Goal: Task Accomplishment & Management: Manage account settings

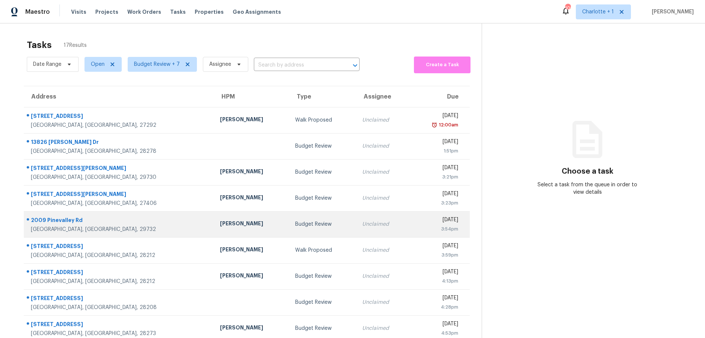
scroll to position [55, 0]
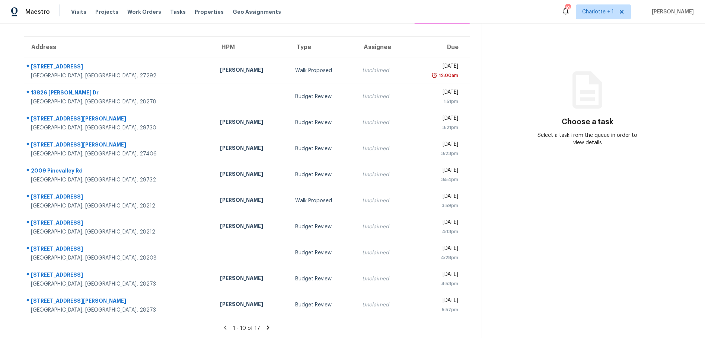
click at [265, 324] on icon at bounding box center [267, 327] width 7 height 7
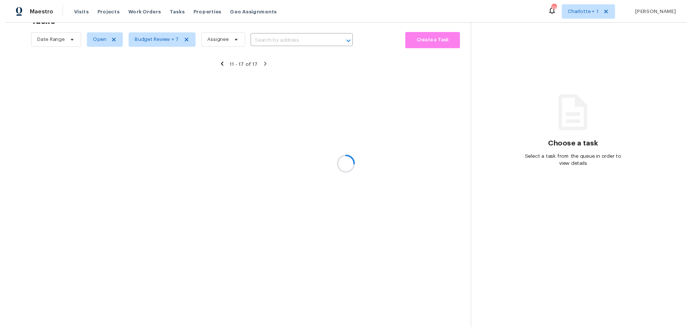
scroll to position [29, 0]
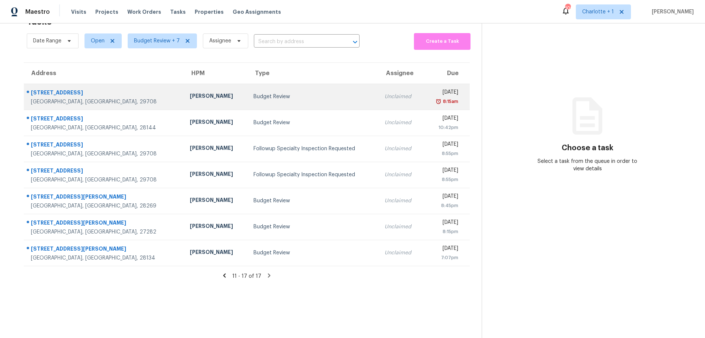
click at [97, 89] on div "12102 Baywoods Dr" at bounding box center [104, 93] width 147 height 9
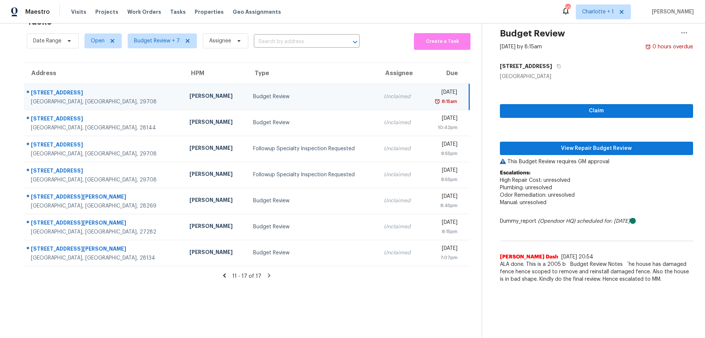
click at [189, 95] on div "[PERSON_NAME]" at bounding box center [214, 96] width 51 height 9
click at [534, 144] on span "View Repair Budget Review" at bounding box center [596, 148] width 181 height 9
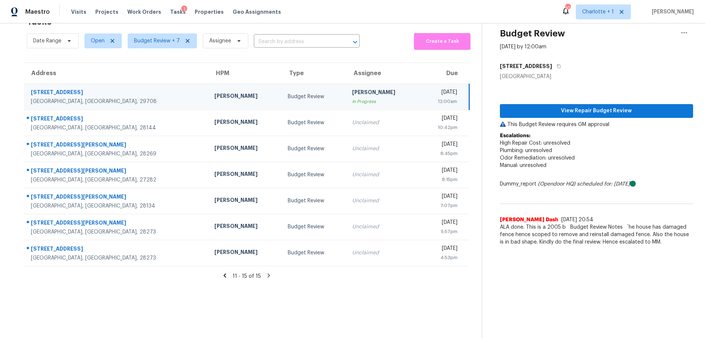
click at [425, 89] on div "Wed, Oct 15th 2025" at bounding box center [441, 93] width 32 height 9
click at [679, 29] on icon "button" at bounding box center [683, 32] width 9 height 9
click at [629, 33] on div "Cancel this task" at bounding box center [636, 32] width 58 height 7
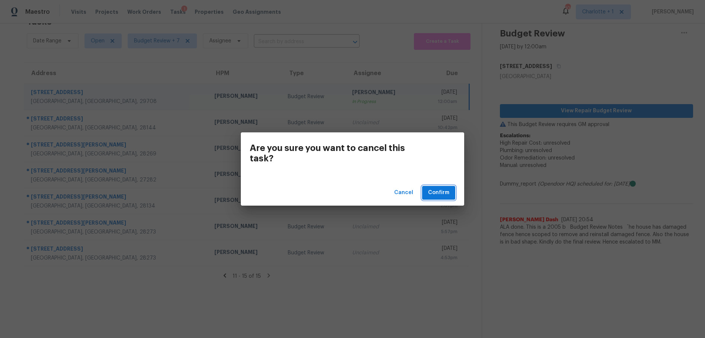
click at [439, 190] on span "Confirm" at bounding box center [438, 192] width 21 height 9
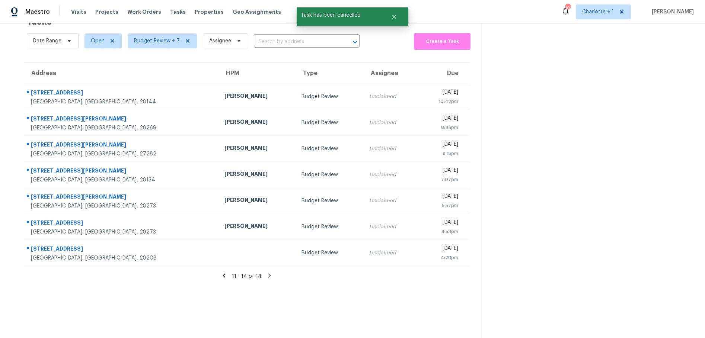
click at [220, 273] on div "11 - 14 of 14" at bounding box center [246, 276] width 469 height 8
click at [222, 272] on icon at bounding box center [224, 275] width 7 height 7
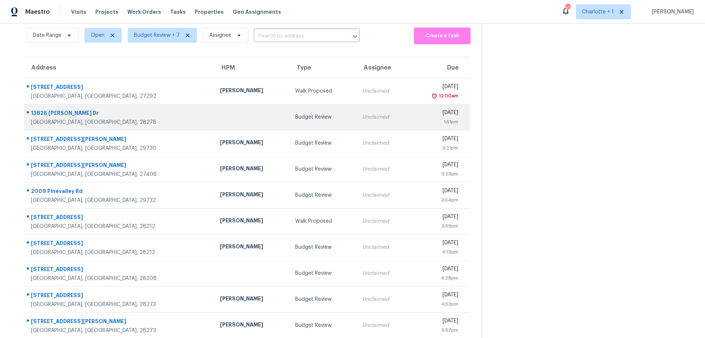
click at [289, 120] on td "Budget Review" at bounding box center [322, 117] width 67 height 26
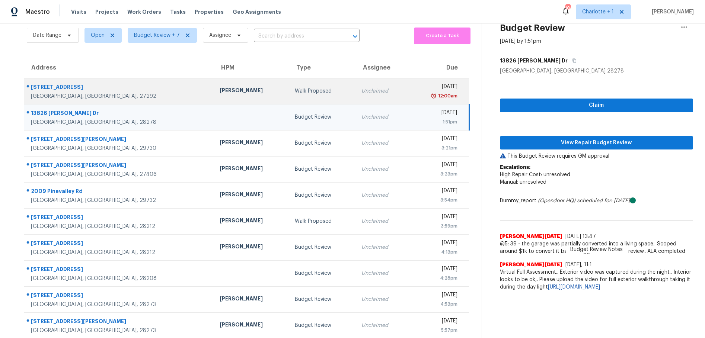
click at [295, 90] on div "Walk Proposed" at bounding box center [322, 90] width 55 height 7
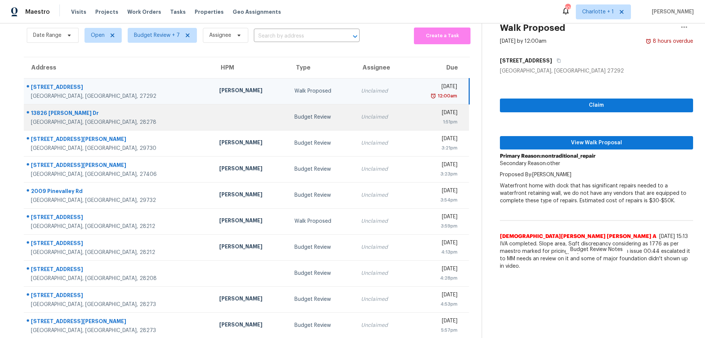
click at [361, 118] on div "Unclaimed" at bounding box center [381, 116] width 41 height 7
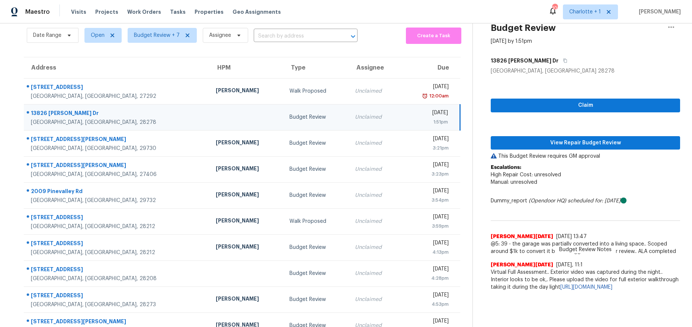
click at [135, 122] on div "Charlotte, NC, 28278" at bounding box center [117, 122] width 173 height 7
click at [289, 115] on div "Budget Review" at bounding box center [316, 116] width 54 height 7
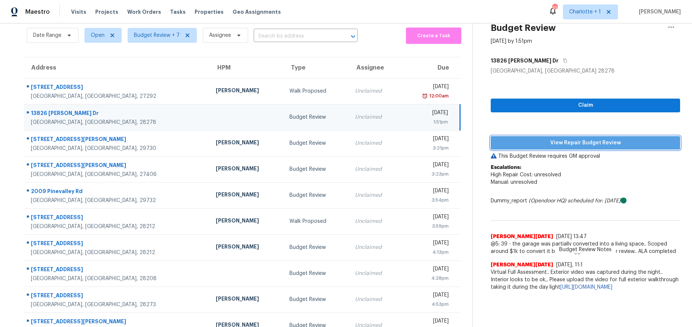
click at [522, 140] on span "View Repair Budget Review" at bounding box center [585, 142] width 177 height 9
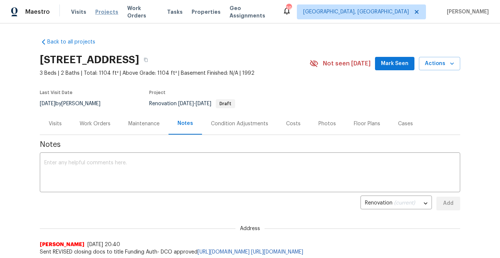
click at [100, 14] on span "Projects" at bounding box center [106, 11] width 23 height 7
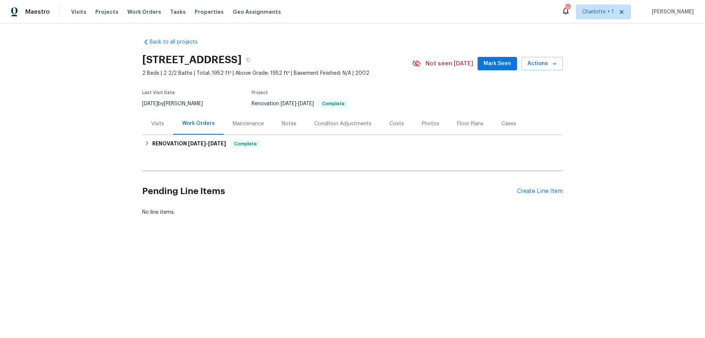
click at [413, 122] on div "Photos" at bounding box center [430, 124] width 35 height 22
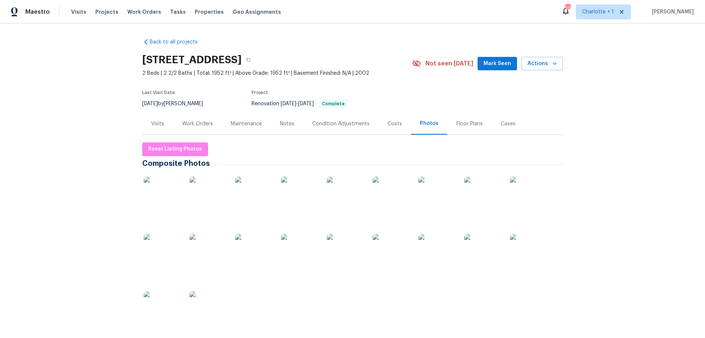
click at [155, 199] on img at bounding box center [162, 195] width 37 height 37
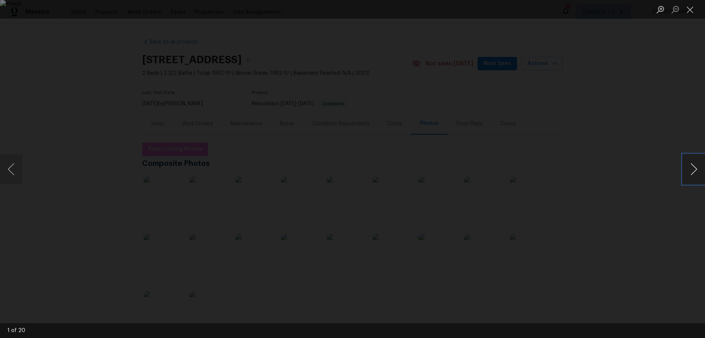
click at [685, 164] on button "Next image" at bounding box center [693, 169] width 22 height 30
click at [561, 70] on div "Lightbox" at bounding box center [352, 169] width 705 height 338
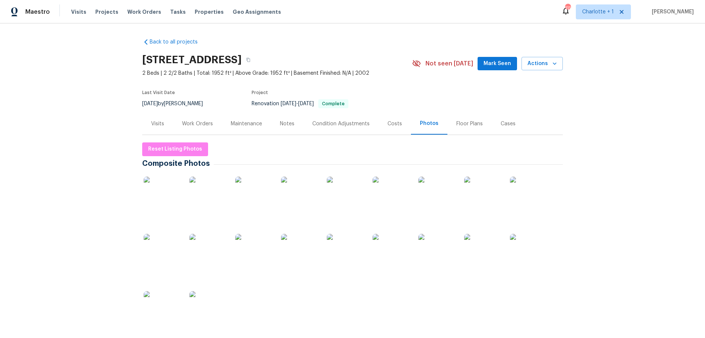
click at [159, 122] on div "Visits" at bounding box center [157, 123] width 13 height 7
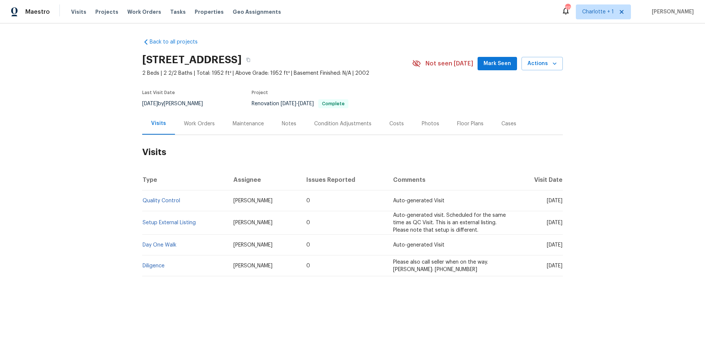
click at [201, 122] on div "Work Orders" at bounding box center [199, 123] width 31 height 7
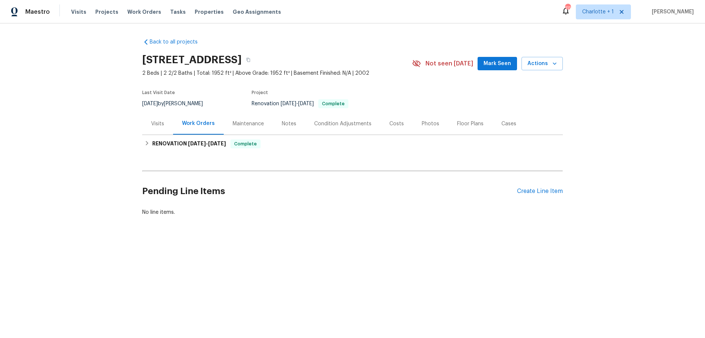
click at [403, 121] on div "Costs" at bounding box center [396, 124] width 32 height 22
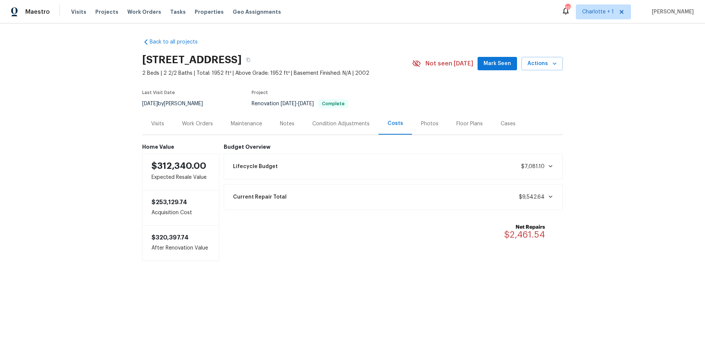
click at [90, 162] on div "Back to all projects 9658 Blossom Hill Dr, Huntersville, NC 28078 2 Beds | 2 2/…" at bounding box center [352, 164] width 705 height 282
click at [533, 66] on span "Actions" at bounding box center [541, 63] width 29 height 9
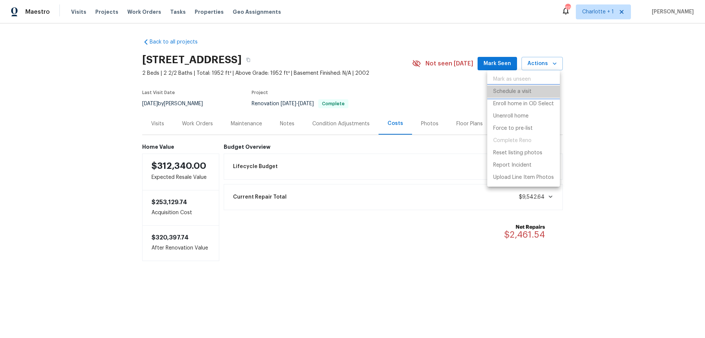
click at [520, 94] on p "Schedule a visit" at bounding box center [512, 92] width 38 height 8
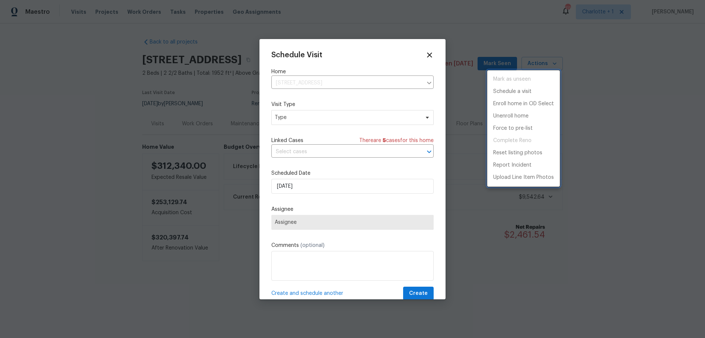
click at [298, 115] on div at bounding box center [352, 169] width 705 height 338
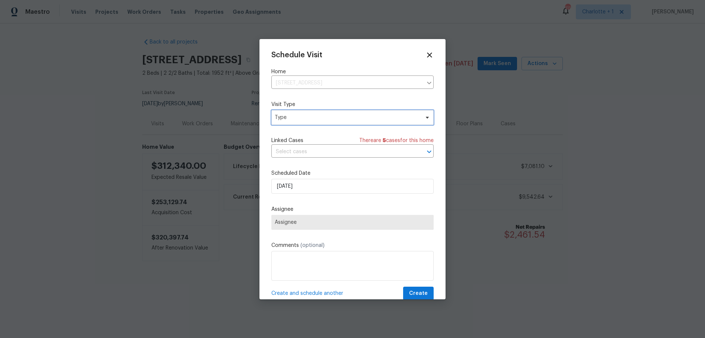
click at [297, 115] on span "Type" at bounding box center [347, 117] width 145 height 7
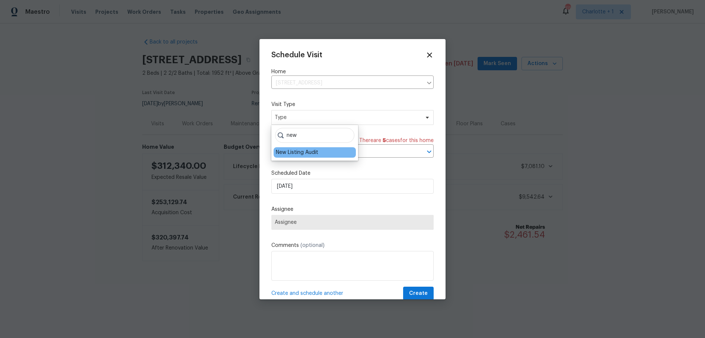
type input "new"
click at [292, 155] on div "New Listing Audit" at bounding box center [297, 152] width 42 height 7
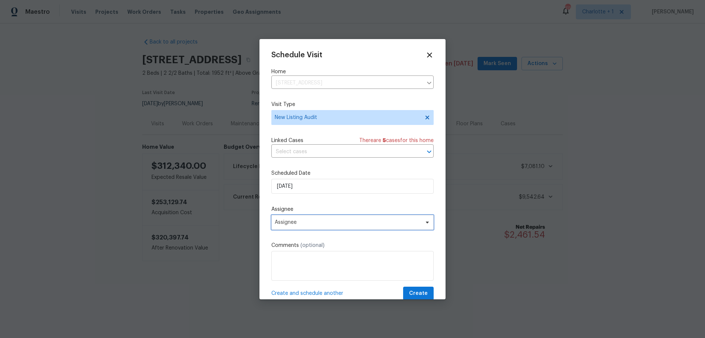
click at [317, 225] on span "Assignee" at bounding box center [352, 222] width 162 height 15
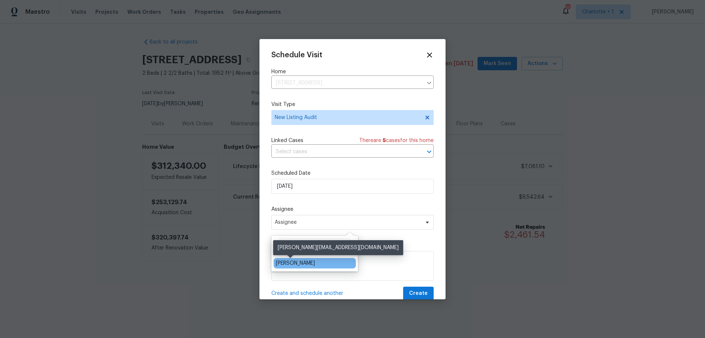
type input "fudge"
click at [298, 263] on div "[PERSON_NAME]" at bounding box center [295, 263] width 39 height 7
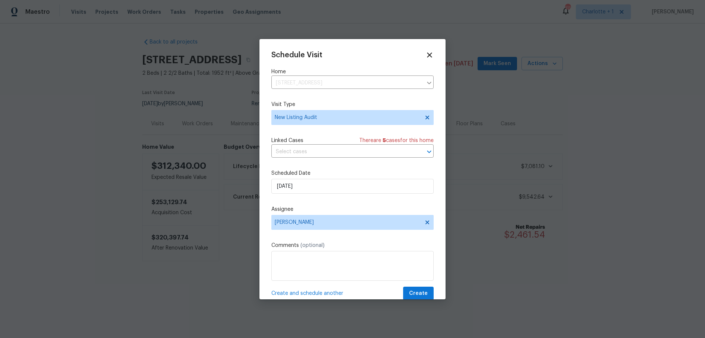
click at [349, 213] on label "Assignee" at bounding box center [352, 209] width 162 height 7
click at [403, 296] on button "Create" at bounding box center [418, 294] width 31 height 14
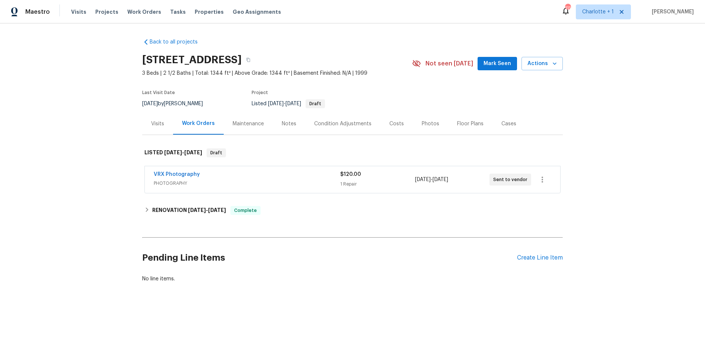
click at [395, 124] on div "Costs" at bounding box center [396, 123] width 15 height 7
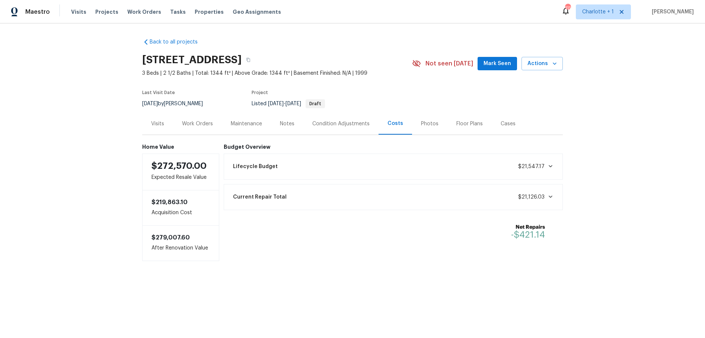
click at [436, 122] on div "Photos" at bounding box center [429, 124] width 35 height 22
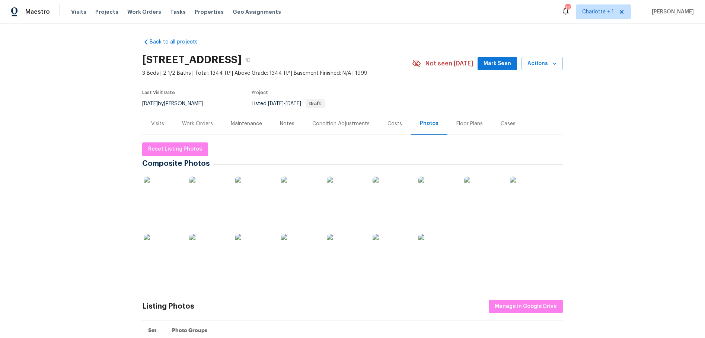
click at [170, 190] on img at bounding box center [162, 195] width 37 height 37
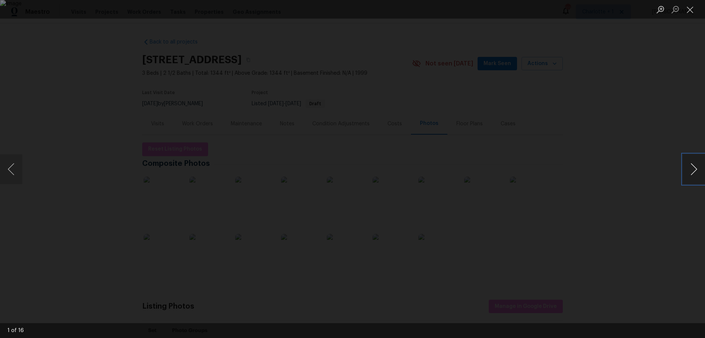
click at [695, 169] on button "Next image" at bounding box center [693, 169] width 22 height 30
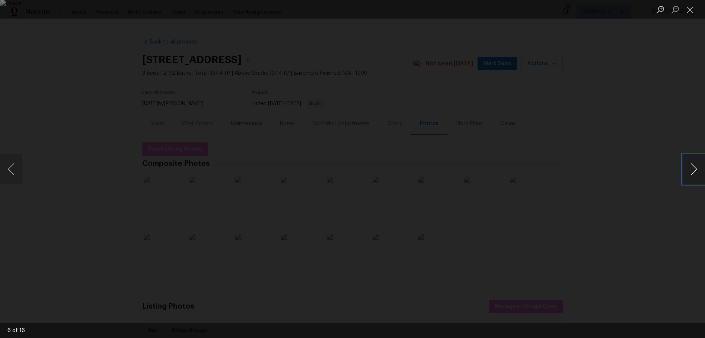
click at [695, 169] on button "Next image" at bounding box center [693, 169] width 22 height 30
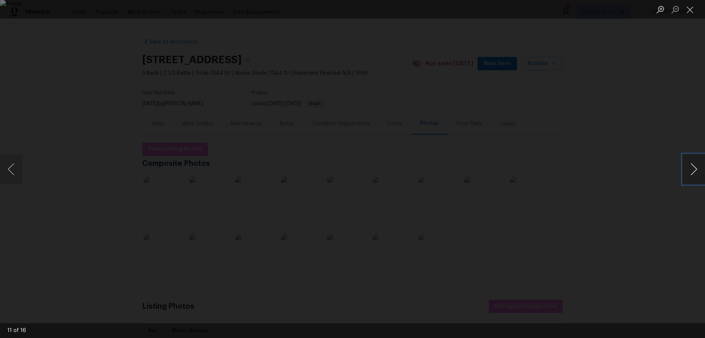
click at [695, 169] on button "Next image" at bounding box center [693, 169] width 22 height 30
click at [646, 157] on div "Lightbox" at bounding box center [352, 169] width 705 height 338
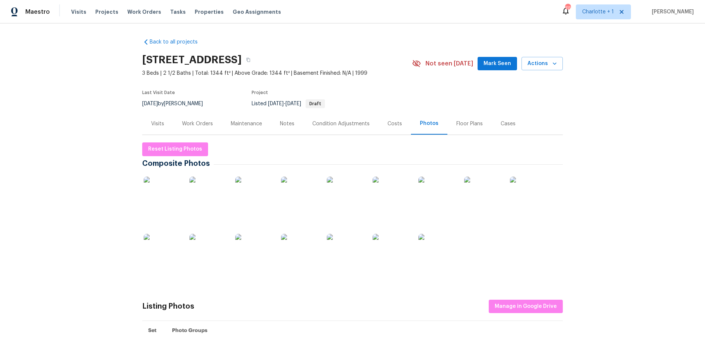
click at [190, 123] on div "Work Orders" at bounding box center [197, 123] width 31 height 7
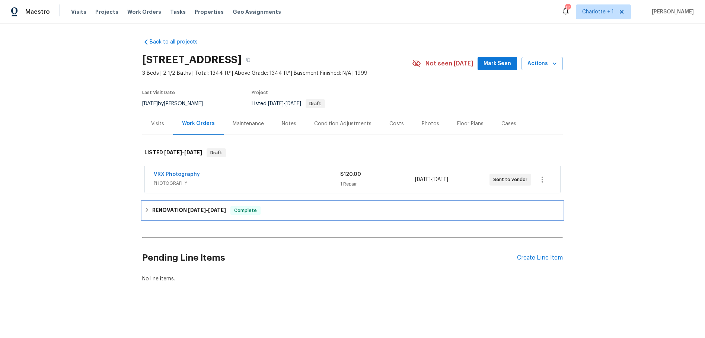
click at [211, 205] on div "RENOVATION 9/29/25 - 10/31/25 Complete" at bounding box center [352, 211] width 420 height 18
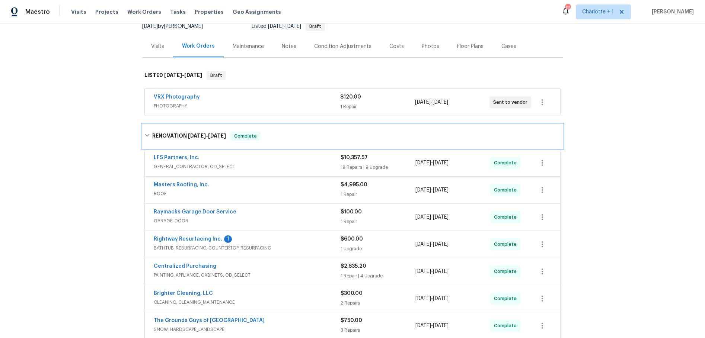
scroll to position [78, 0]
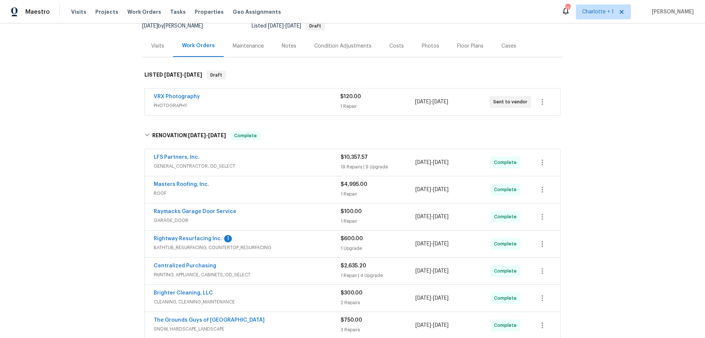
click at [301, 183] on div "Masters Roofing, Inc." at bounding box center [247, 185] width 187 height 9
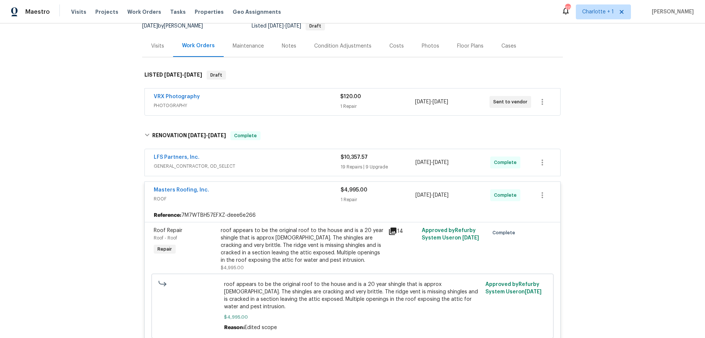
click at [301, 190] on div "Masters Roofing, Inc." at bounding box center [247, 190] width 187 height 9
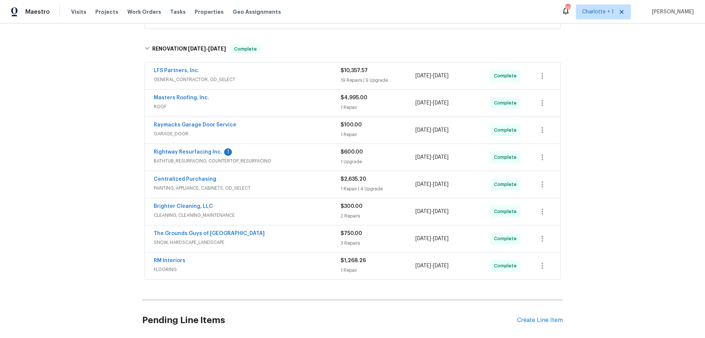
scroll to position [165, 0]
click at [309, 180] on div "Centralized Purchasing" at bounding box center [247, 179] width 187 height 9
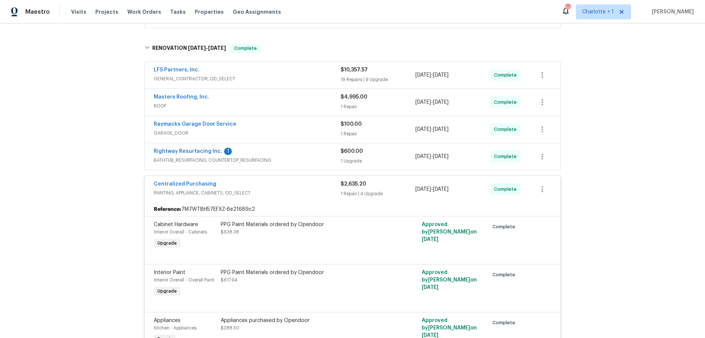
click at [310, 190] on span "PAINTING, APPLIANCE, CABINETS, OD_SELECT" at bounding box center [247, 192] width 187 height 7
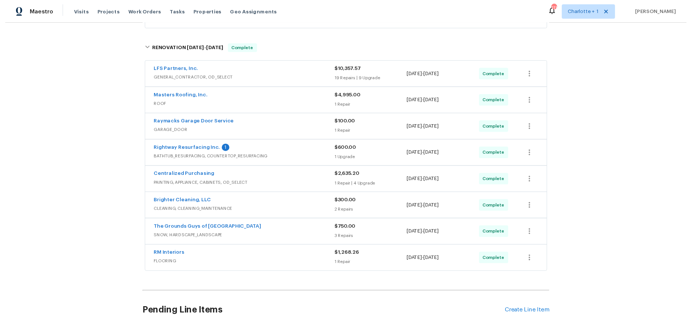
scroll to position [0, 0]
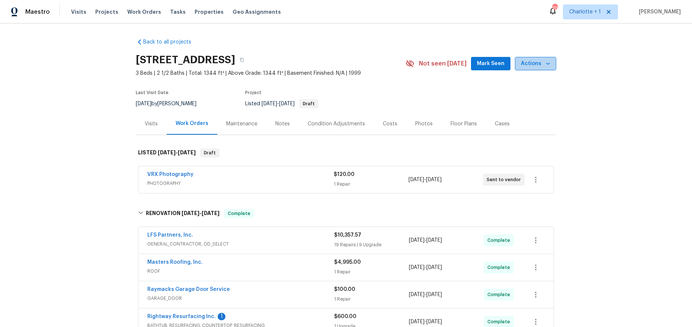
click at [536, 65] on span "Actions" at bounding box center [535, 63] width 29 height 9
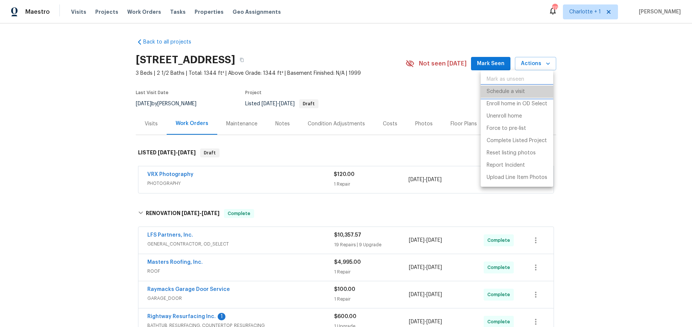
click at [511, 89] on p "Schedule a visit" at bounding box center [506, 92] width 38 height 8
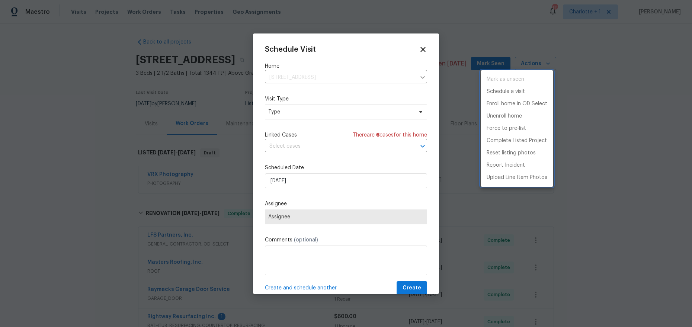
click at [313, 116] on div at bounding box center [346, 163] width 692 height 327
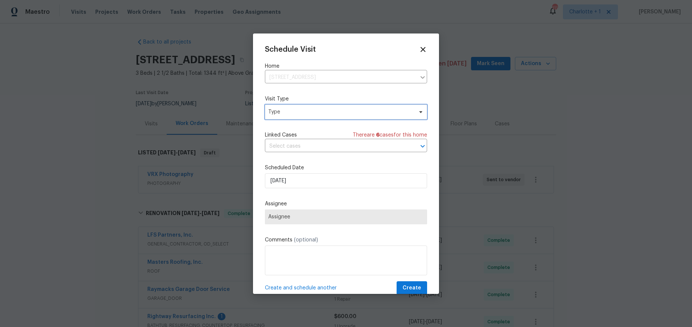
click at [313, 116] on span "Type" at bounding box center [346, 112] width 162 height 15
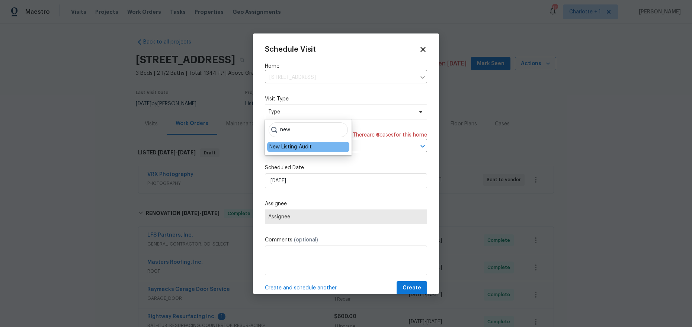
type input "new"
click at [305, 150] on div "New Listing Audit" at bounding box center [290, 146] width 42 height 7
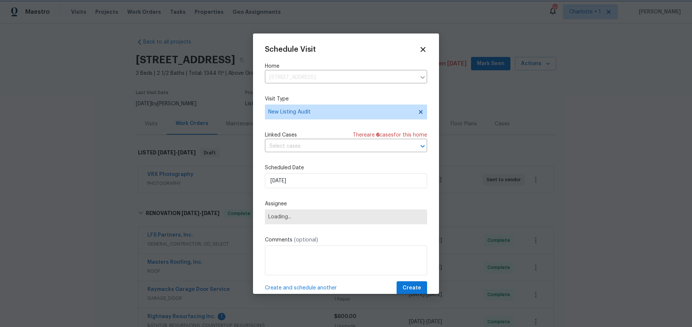
click at [307, 171] on label "Scheduled Date" at bounding box center [346, 167] width 162 height 7
click at [305, 214] on span "Assignee" at bounding box center [341, 217] width 146 height 6
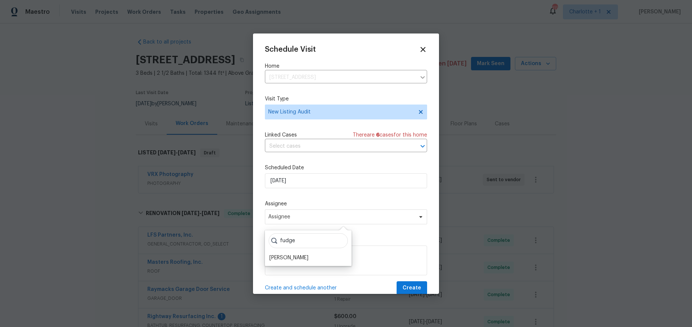
scroll to position [1, 0]
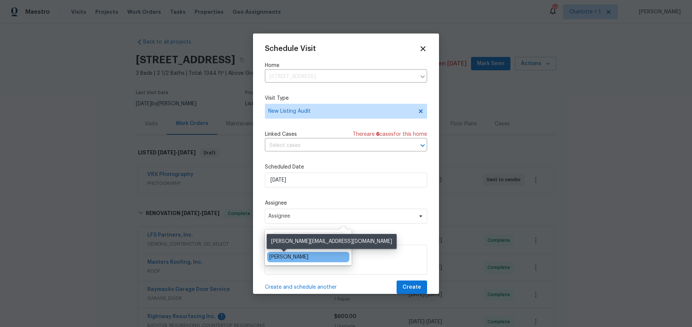
type input "fudge"
click at [282, 257] on div "[PERSON_NAME]" at bounding box center [288, 256] width 39 height 7
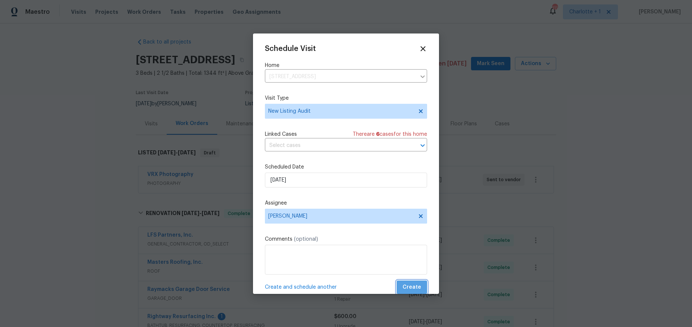
click at [411, 287] on span "Create" at bounding box center [411, 287] width 19 height 9
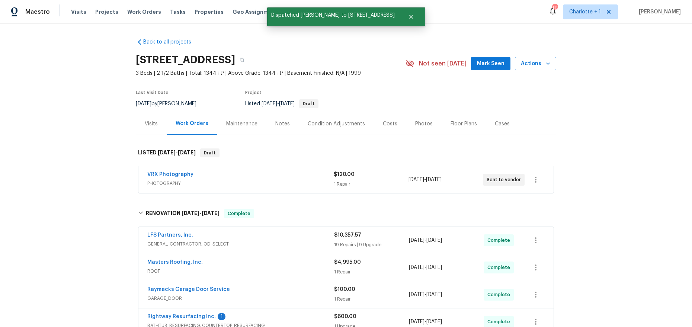
drag, startPoint x: 602, startPoint y: 118, endPoint x: 614, endPoint y: 141, distance: 26.3
click at [602, 118] on div "Back to all projects 2824 Fairstone Ave, Charlotte, NC 28269 3 Beds | 2 1/2 Bat…" at bounding box center [346, 175] width 692 height 304
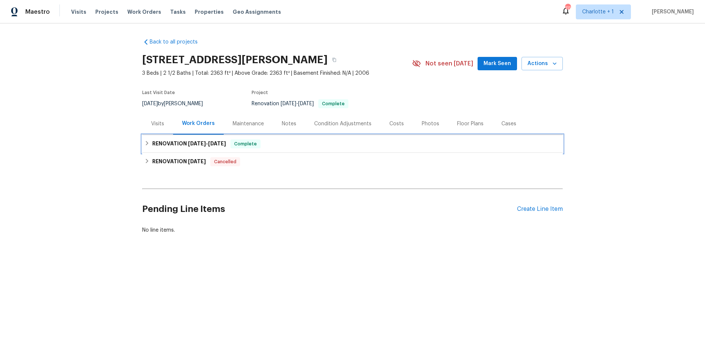
click at [221, 143] on span "10/6/25" at bounding box center [217, 143] width 18 height 5
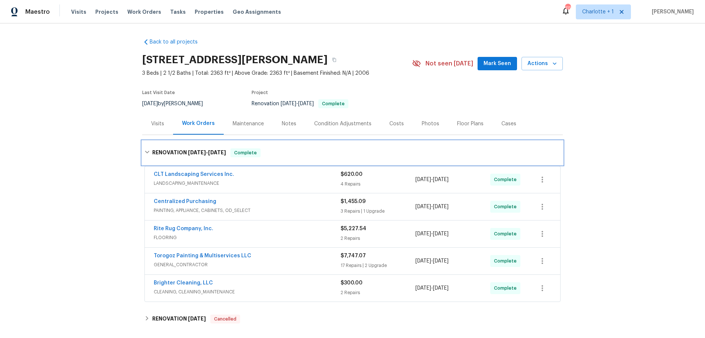
drag, startPoint x: 219, startPoint y: 146, endPoint x: 234, endPoint y: 142, distance: 15.2
click at [219, 146] on div "RENOVATION 9/29/25 - 10/6/25 Complete" at bounding box center [352, 153] width 420 height 24
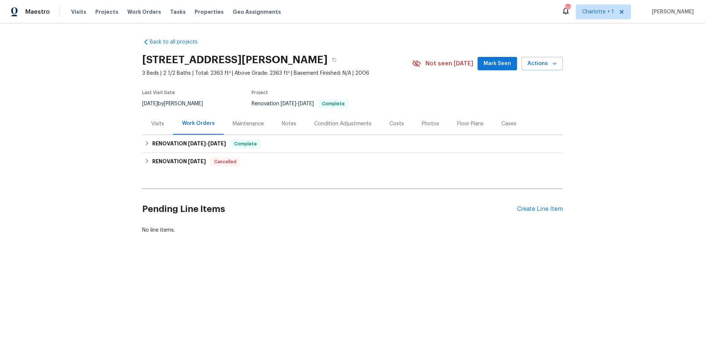
click at [401, 128] on div "Costs" at bounding box center [396, 124] width 32 height 22
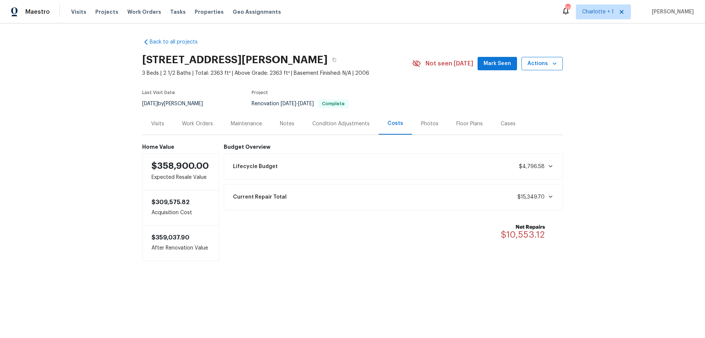
click at [533, 67] on span "Actions" at bounding box center [541, 63] width 29 height 9
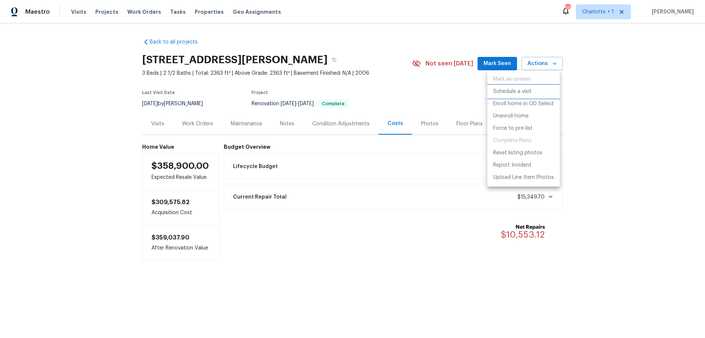
click at [519, 92] on p "Schedule a visit" at bounding box center [512, 92] width 38 height 8
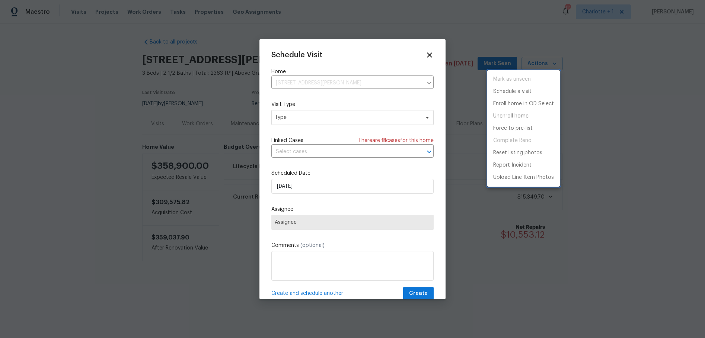
click at [301, 112] on div at bounding box center [352, 169] width 705 height 338
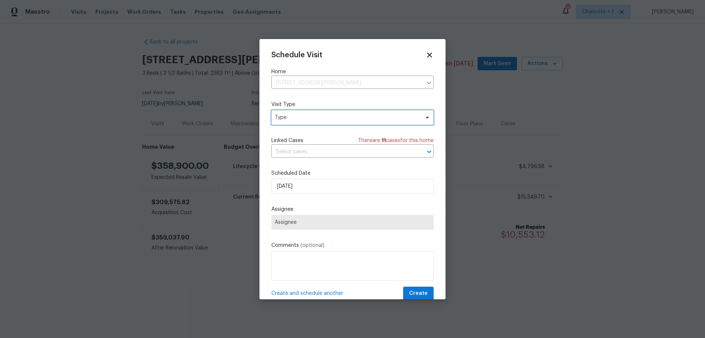
click at [299, 116] on span "Type" at bounding box center [347, 117] width 145 height 7
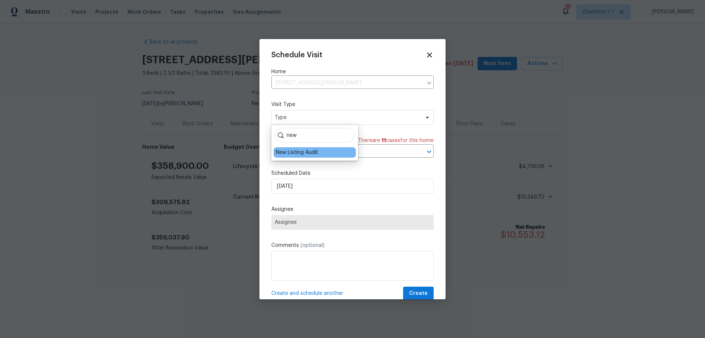
type input "new"
click at [297, 151] on div "New Listing Audit" at bounding box center [297, 152] width 42 height 7
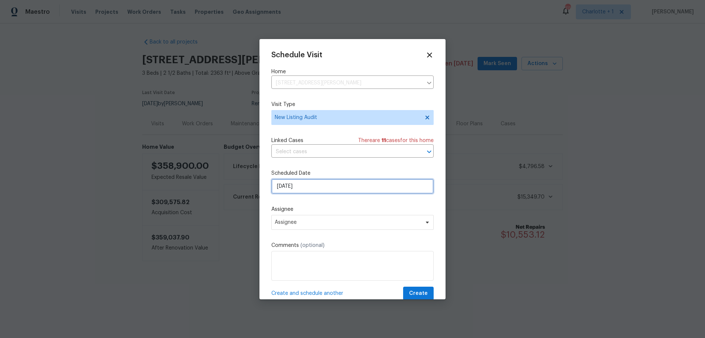
drag, startPoint x: 317, startPoint y: 179, endPoint x: 318, endPoint y: 198, distance: 19.4
click at [316, 179] on input "10/14/2025" at bounding box center [352, 186] width 162 height 15
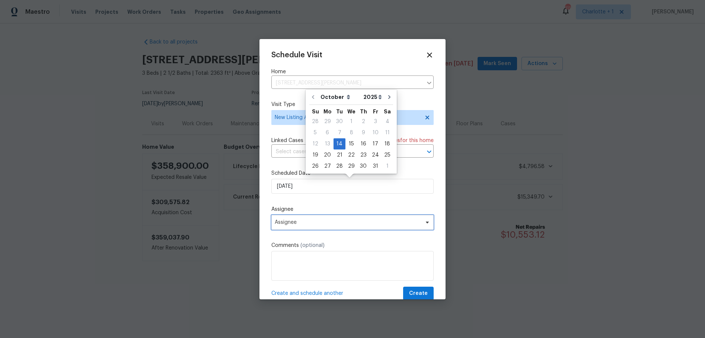
click at [314, 219] on span "Assignee" at bounding box center [352, 222] width 162 height 15
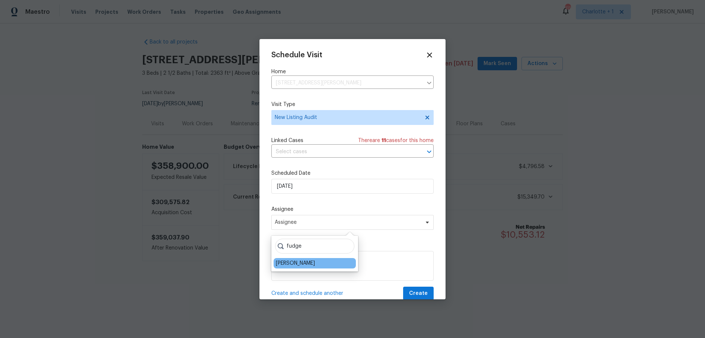
type input "fudge"
click at [294, 265] on div "[PERSON_NAME]" at bounding box center [295, 263] width 39 height 7
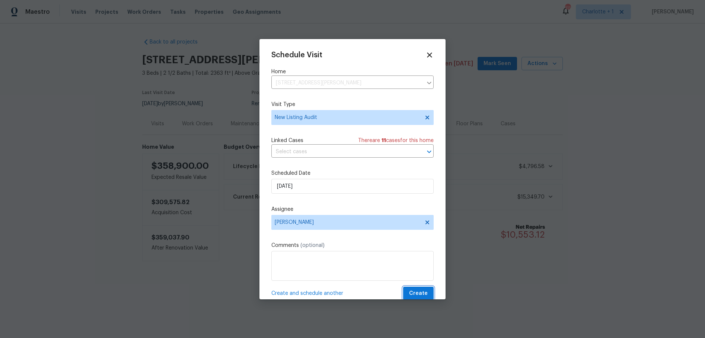
click at [409, 291] on span "Create" at bounding box center [418, 293] width 19 height 9
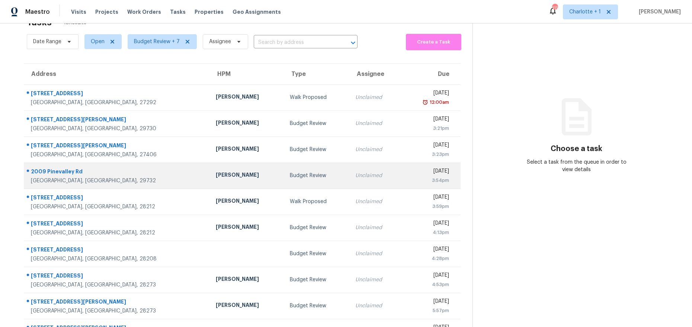
scroll to position [40, 0]
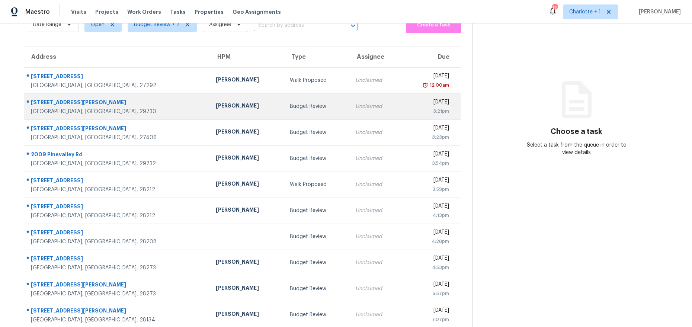
click at [210, 111] on td "[PERSON_NAME]" at bounding box center [247, 106] width 74 height 26
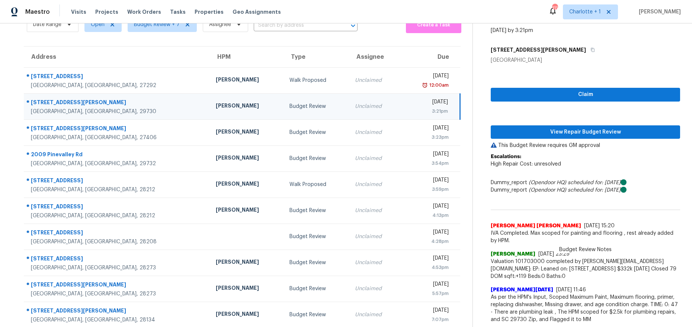
drag, startPoint x: 91, startPoint y: 101, endPoint x: 99, endPoint y: 101, distance: 7.4
click at [92, 101] on div "127 Emily Crest Ln" at bounding box center [117, 103] width 173 height 9
click at [575, 130] on span "View Repair Budget Review" at bounding box center [585, 132] width 177 height 9
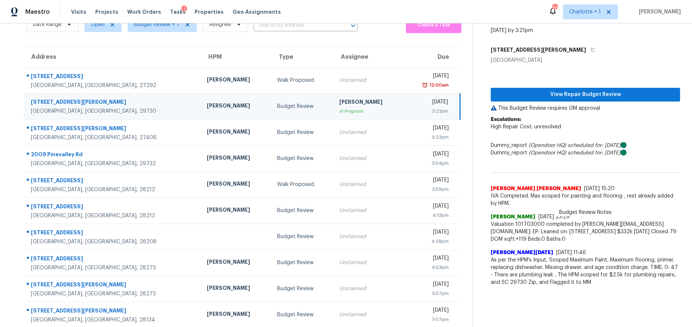
scroll to position [0, 0]
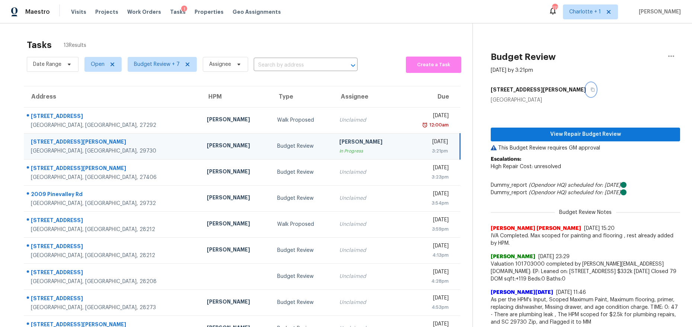
click at [591, 89] on icon "button" at bounding box center [593, 90] width 4 height 4
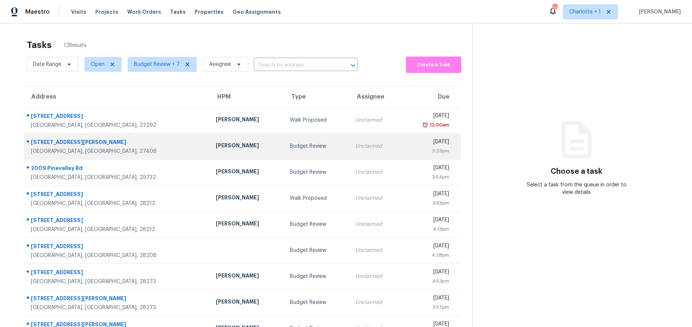
click at [407, 148] on div "3:23pm" at bounding box center [428, 150] width 42 height 7
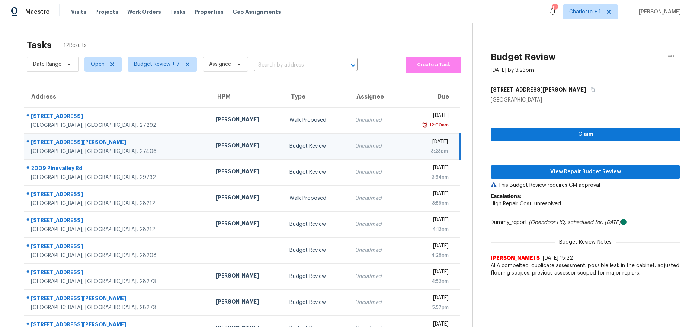
drag, startPoint x: 112, startPoint y: 145, endPoint x: 173, endPoint y: 148, distance: 61.1
click at [113, 145] on div "[STREET_ADDRESS][PERSON_NAME]" at bounding box center [117, 142] width 173 height 9
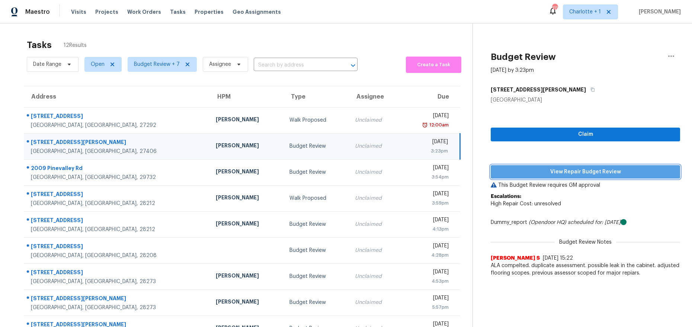
click at [572, 172] on span "View Repair Budget Review" at bounding box center [585, 171] width 177 height 9
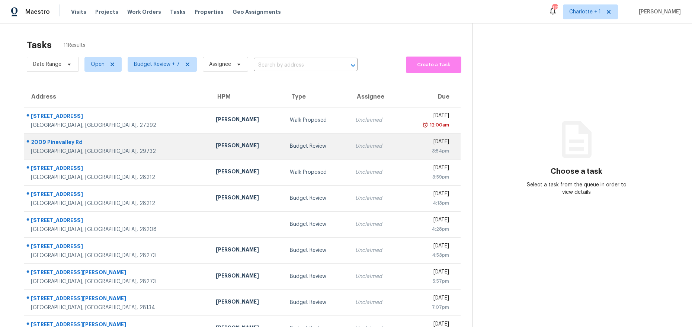
click at [216, 147] on td "[PERSON_NAME]" at bounding box center [247, 146] width 74 height 26
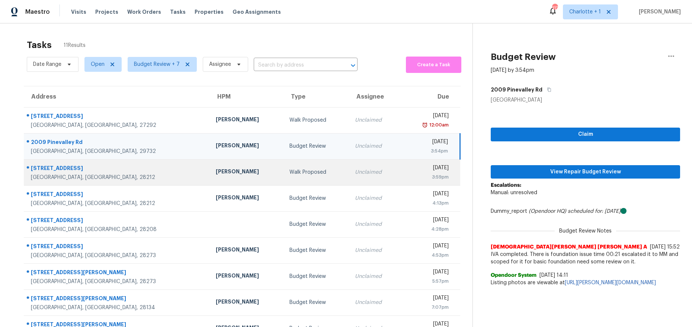
drag, startPoint x: 134, startPoint y: 150, endPoint x: 436, endPoint y: 165, distance: 302.1
click at [134, 150] on div "[GEOGRAPHIC_DATA], [GEOGRAPHIC_DATA], 29732" at bounding box center [117, 151] width 173 height 7
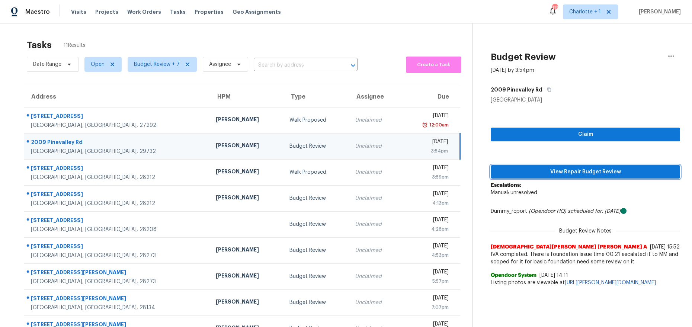
click at [510, 170] on span "View Repair Budget Review" at bounding box center [585, 171] width 177 height 9
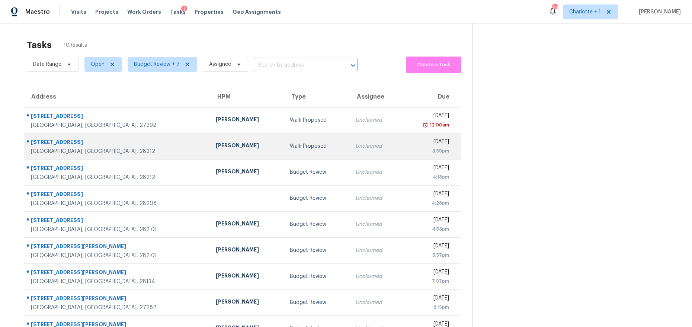
click at [284, 157] on td "Walk Proposed" at bounding box center [316, 146] width 65 height 26
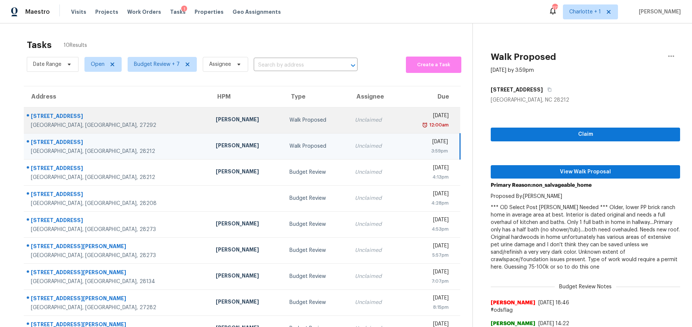
click at [289, 120] on div "Walk Proposed" at bounding box center [316, 119] width 54 height 7
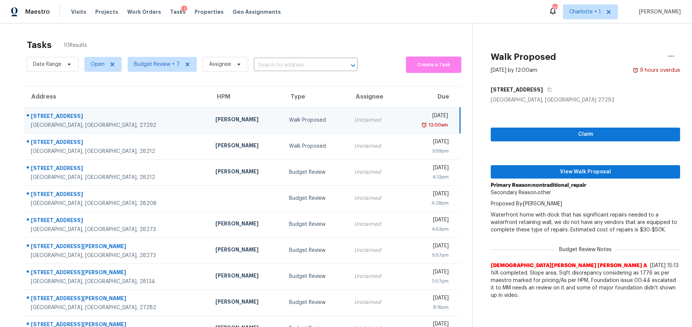
click at [289, 122] on div "Walk Proposed" at bounding box center [315, 119] width 53 height 7
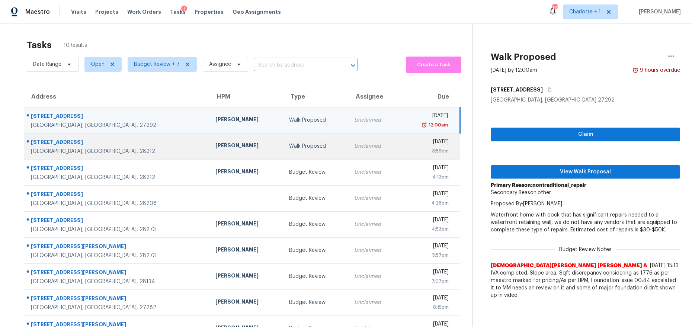
click at [283, 145] on td "Walk Proposed" at bounding box center [315, 146] width 65 height 26
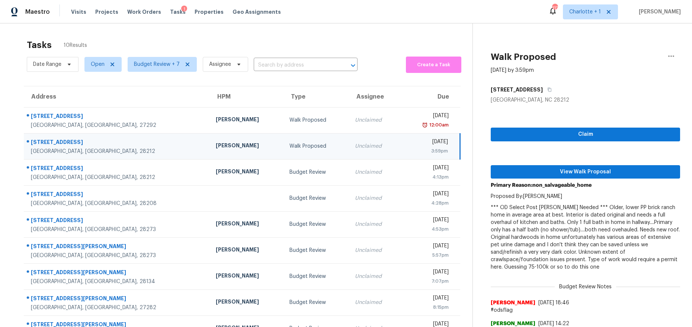
scroll to position [52, 0]
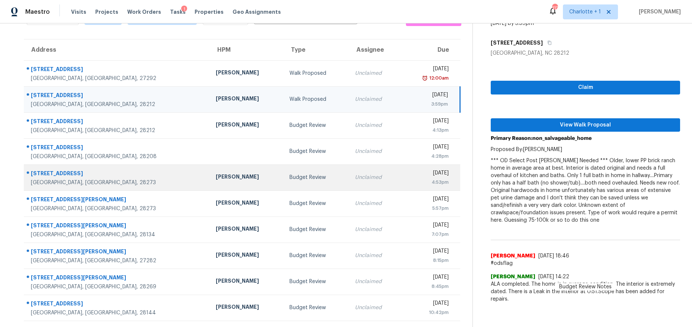
click at [210, 177] on td "[PERSON_NAME]" at bounding box center [247, 177] width 74 height 26
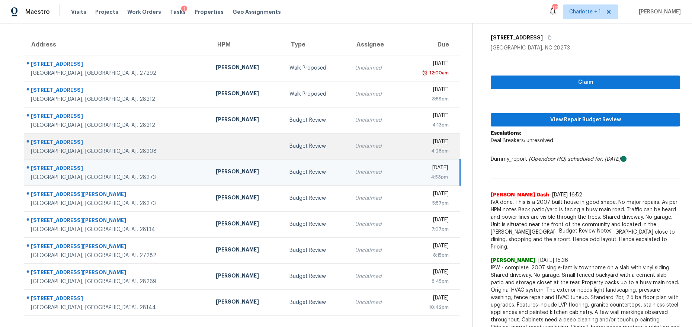
click at [210, 153] on td at bounding box center [247, 146] width 74 height 26
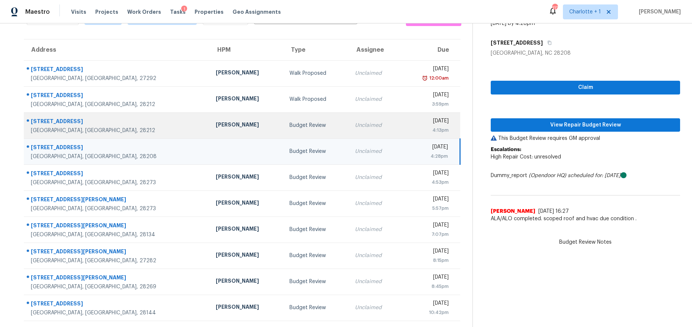
click at [216, 121] on div "[PERSON_NAME]" at bounding box center [247, 125] width 62 height 9
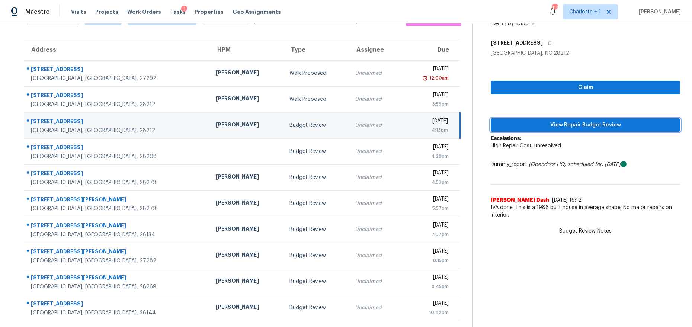
click at [530, 122] on span "View Repair Budget Review" at bounding box center [585, 125] width 177 height 9
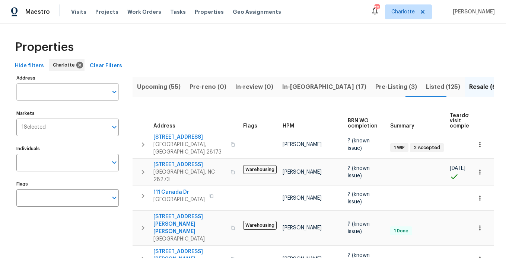
click at [48, 97] on input "Address" at bounding box center [61, 91] width 91 height 17
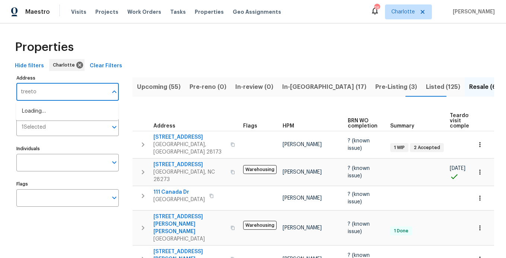
type input "treetop"
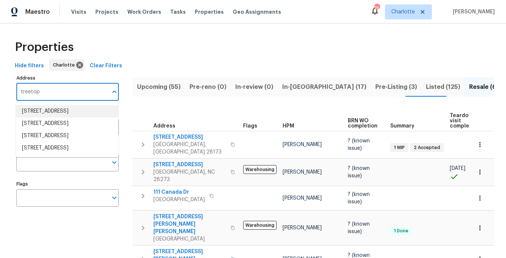
click at [53, 113] on li "6003 Treetop Ct Charlotte NC 28212" at bounding box center [67, 111] width 102 height 12
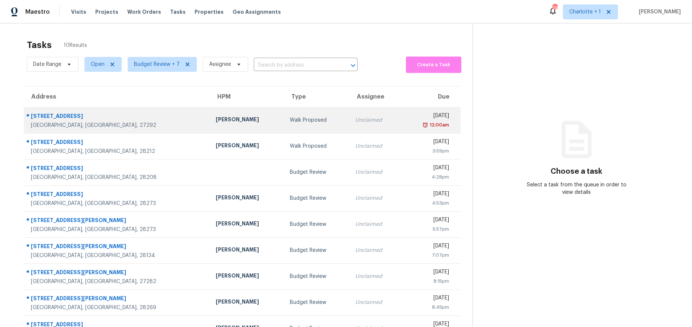
scroll to position [52, 0]
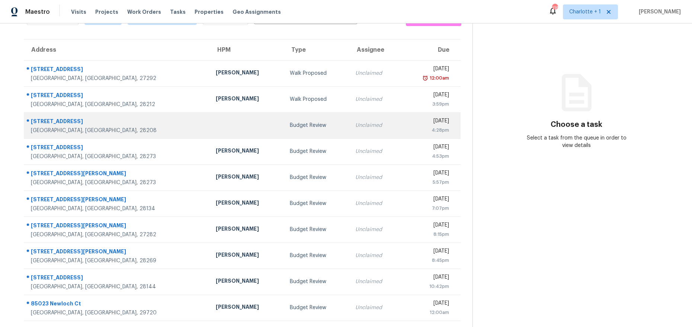
click at [284, 125] on td "Budget Review" at bounding box center [316, 125] width 65 height 26
